Goal: Transaction & Acquisition: Purchase product/service

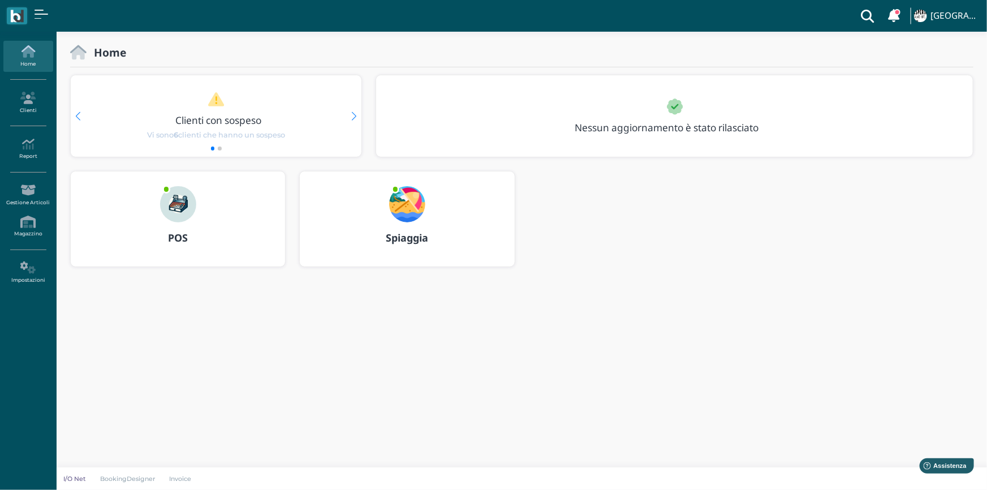
click at [182, 217] on img at bounding box center [178, 204] width 36 height 36
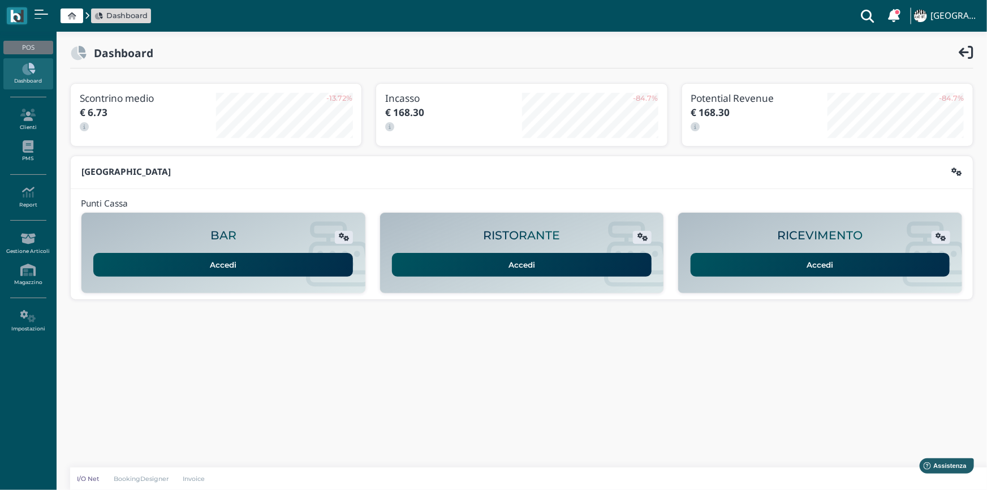
click at [763, 257] on link "Accedi" at bounding box center [821, 265] width 260 height 24
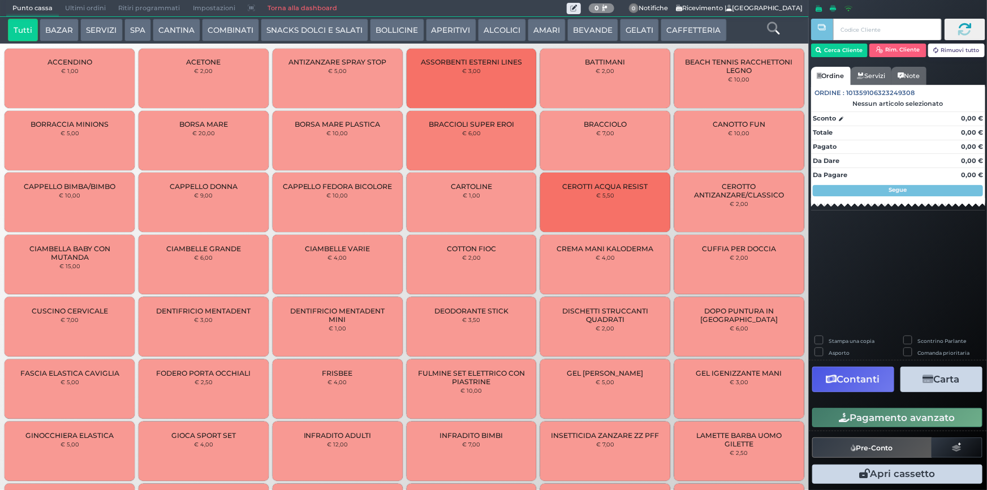
click at [91, 25] on button "SERVIZI" at bounding box center [101, 30] width 42 height 23
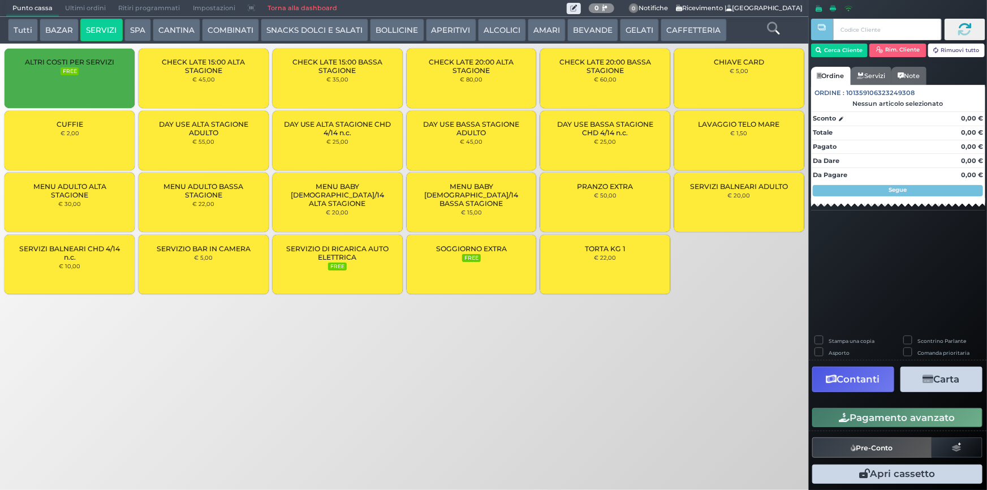
click at [345, 199] on div "MENU BABY [DEMOGRAPHIC_DATA]/14 ALTA STAGIONE € 20,00" at bounding box center [338, 202] width 130 height 59
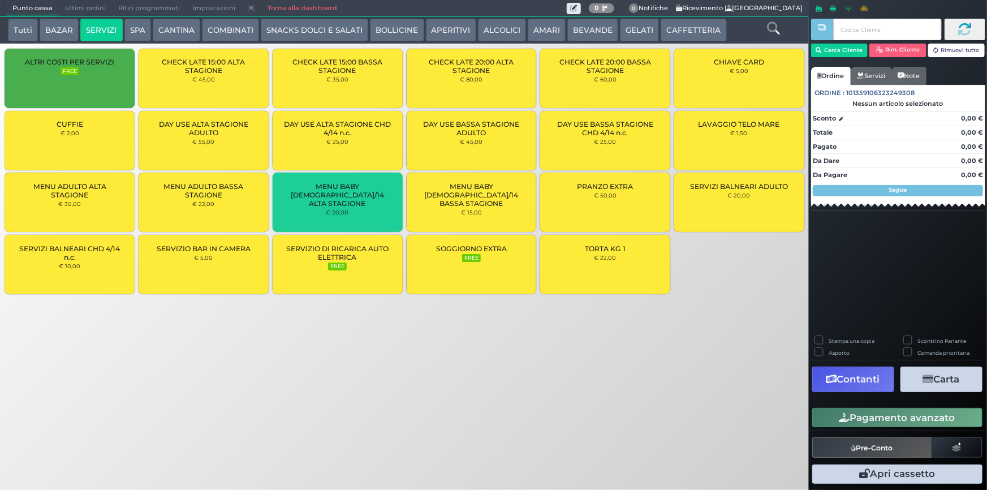
click at [100, 203] on div "MENU ADULTO ALTA STAGIONE € 30,00" at bounding box center [70, 202] width 130 height 59
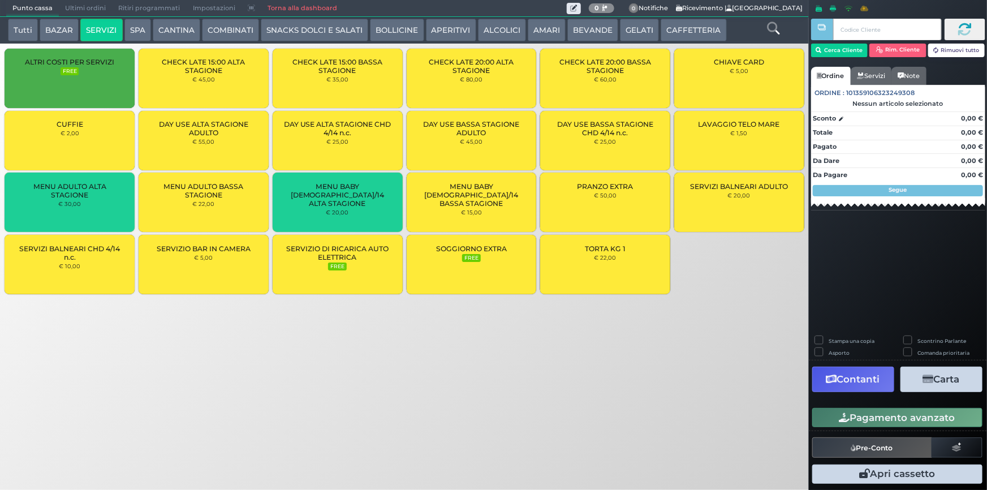
click at [98, 203] on div "MENU ADULTO ALTA STAGIONE € 30,00" at bounding box center [70, 202] width 130 height 59
click at [97, 203] on div "MENU ADULTO ALTA STAGIONE € 30,00" at bounding box center [70, 202] width 130 height 59
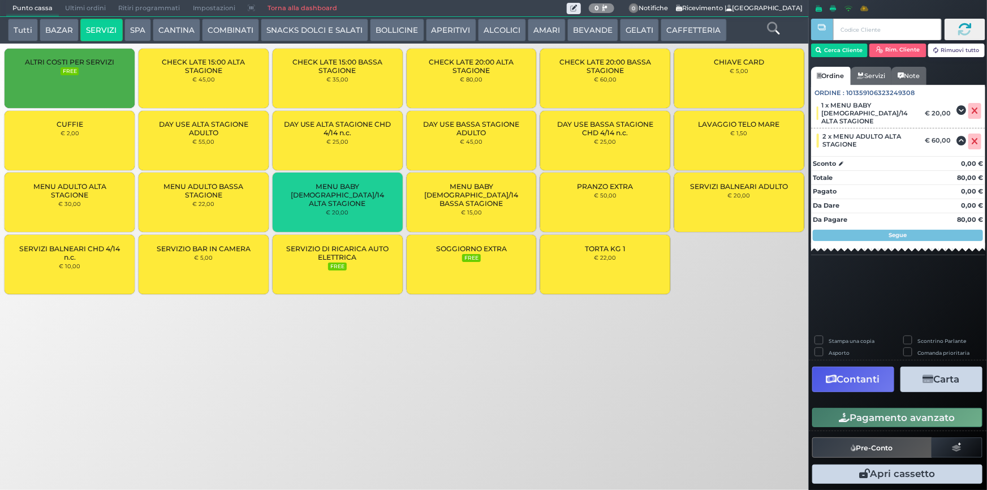
click at [97, 203] on div "MENU ADULTO ALTA STAGIONE € 30,00" at bounding box center [70, 202] width 130 height 59
